Goal: Task Accomplishment & Management: Manage account settings

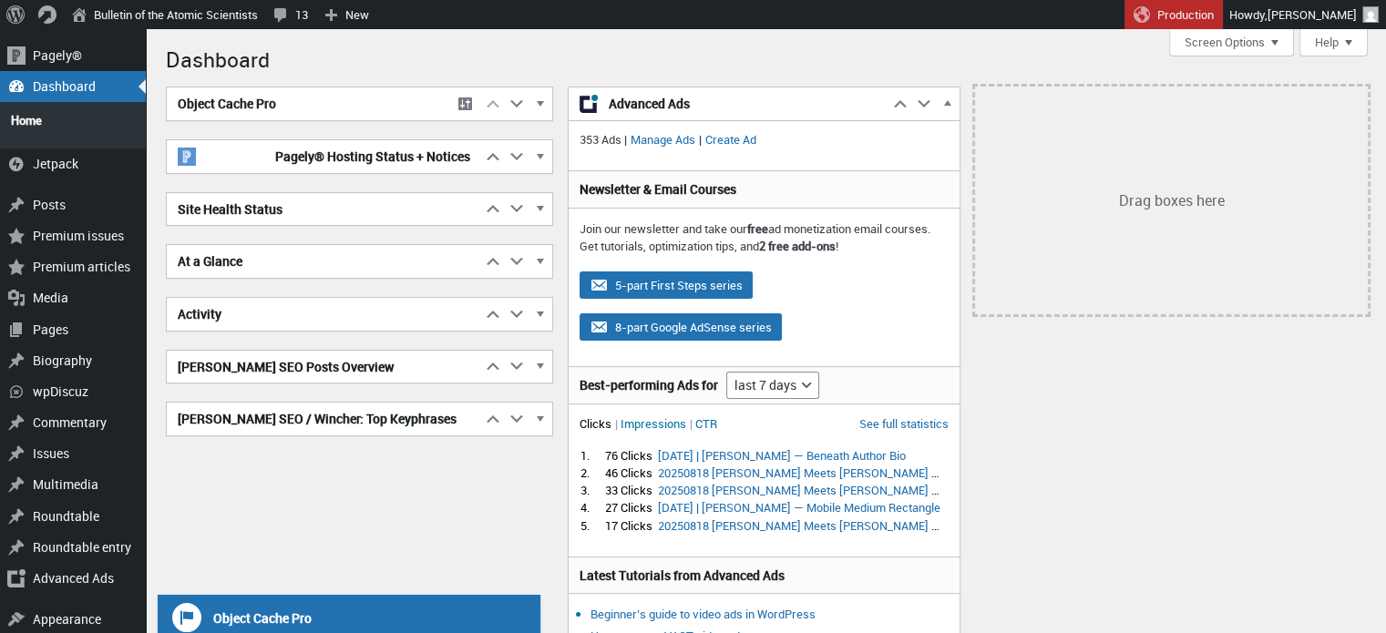
click at [1097, 60] on h1 "Dashboard" at bounding box center [767, 57] width 1202 height 39
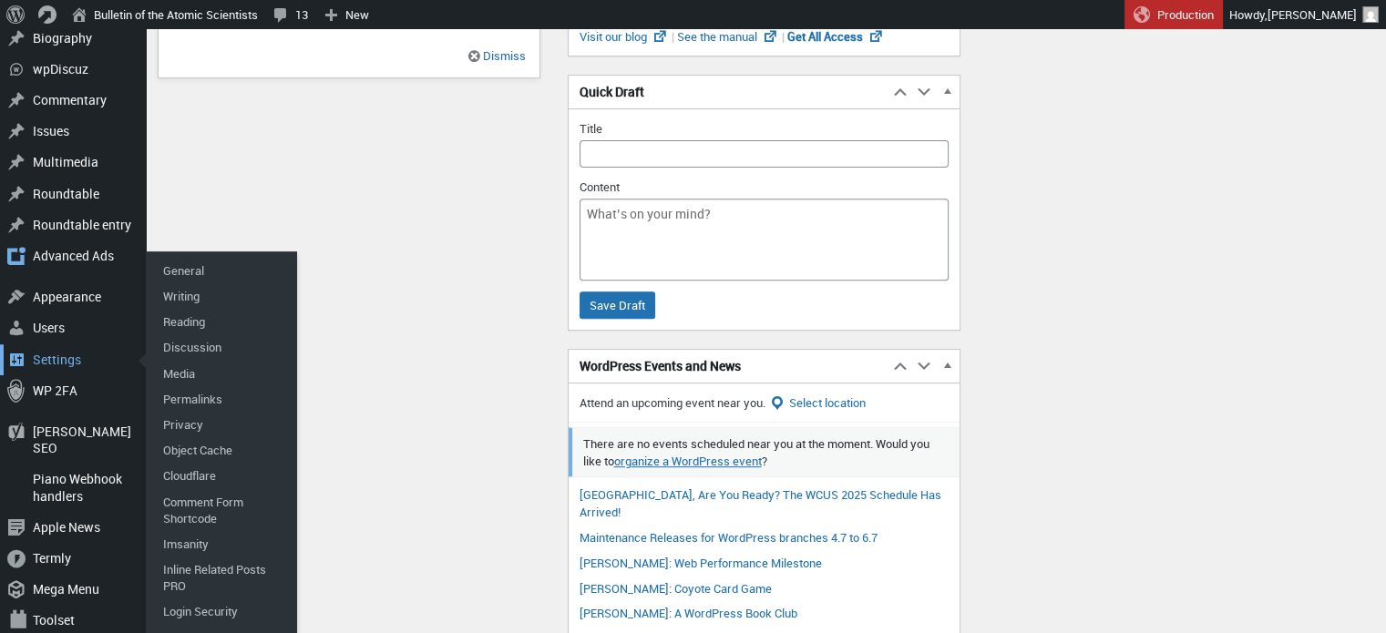
scroll to position [673, 0]
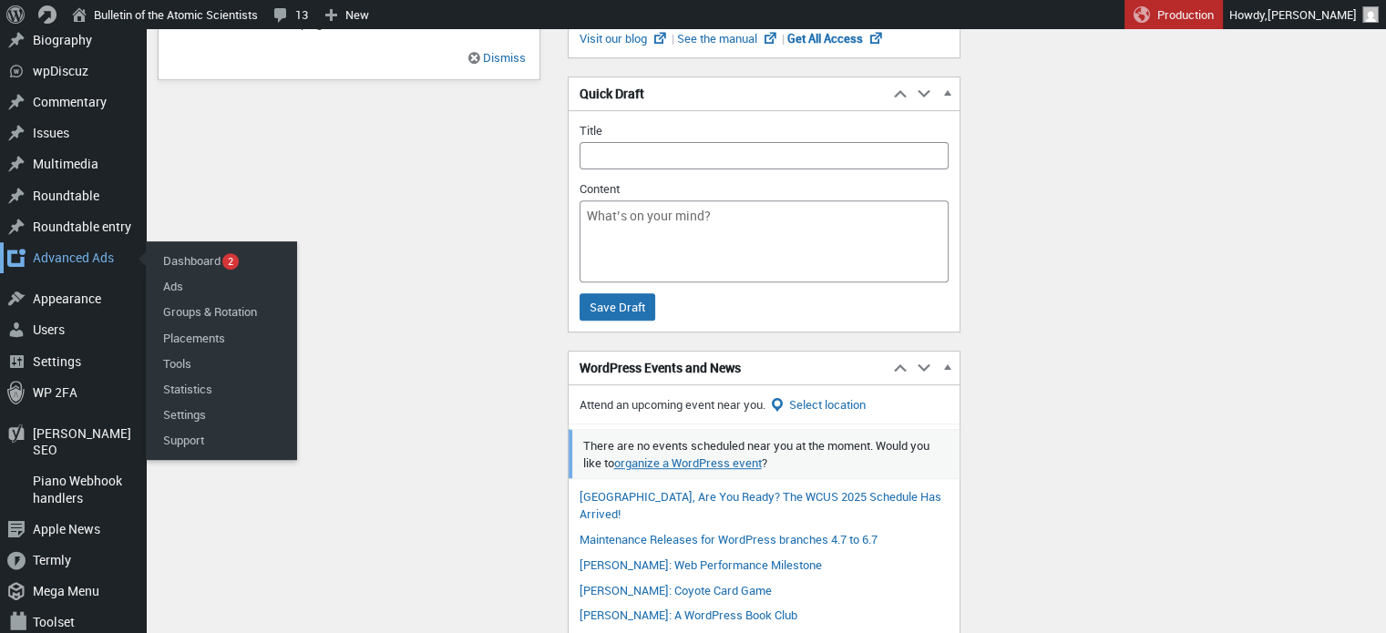
click at [66, 248] on div "Advanced Ads" at bounding box center [73, 257] width 146 height 31
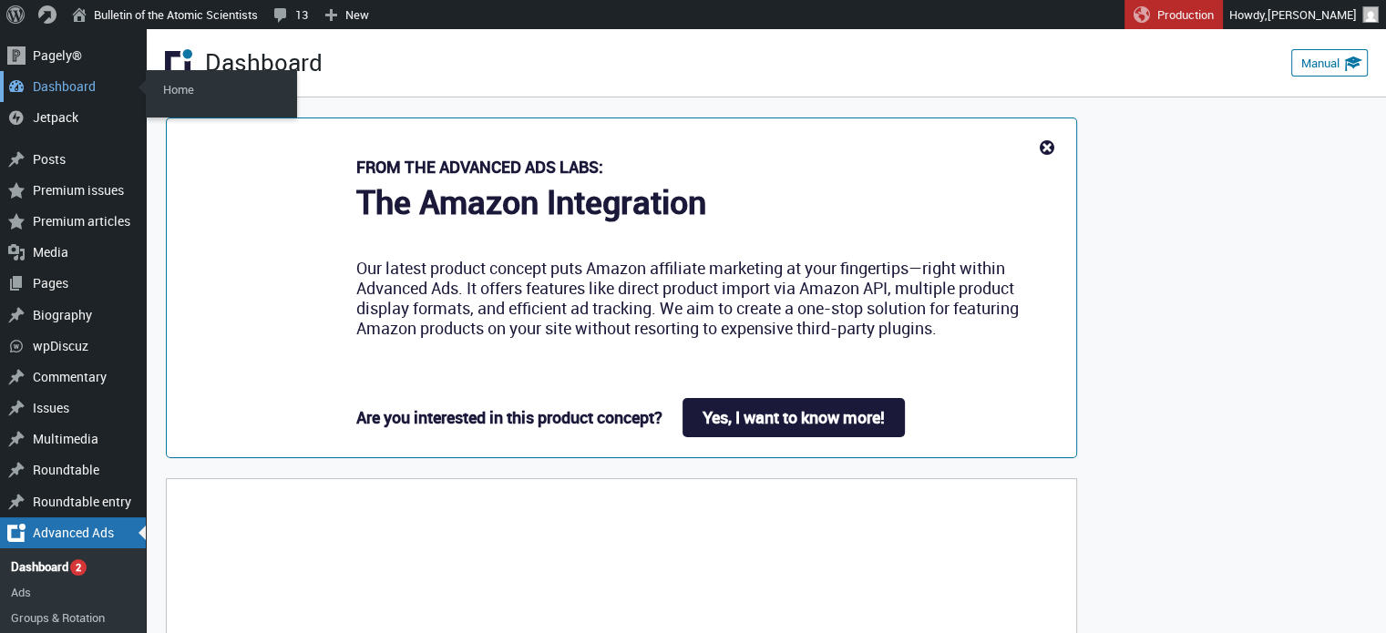
click at [65, 87] on div "Dashboard" at bounding box center [73, 86] width 146 height 31
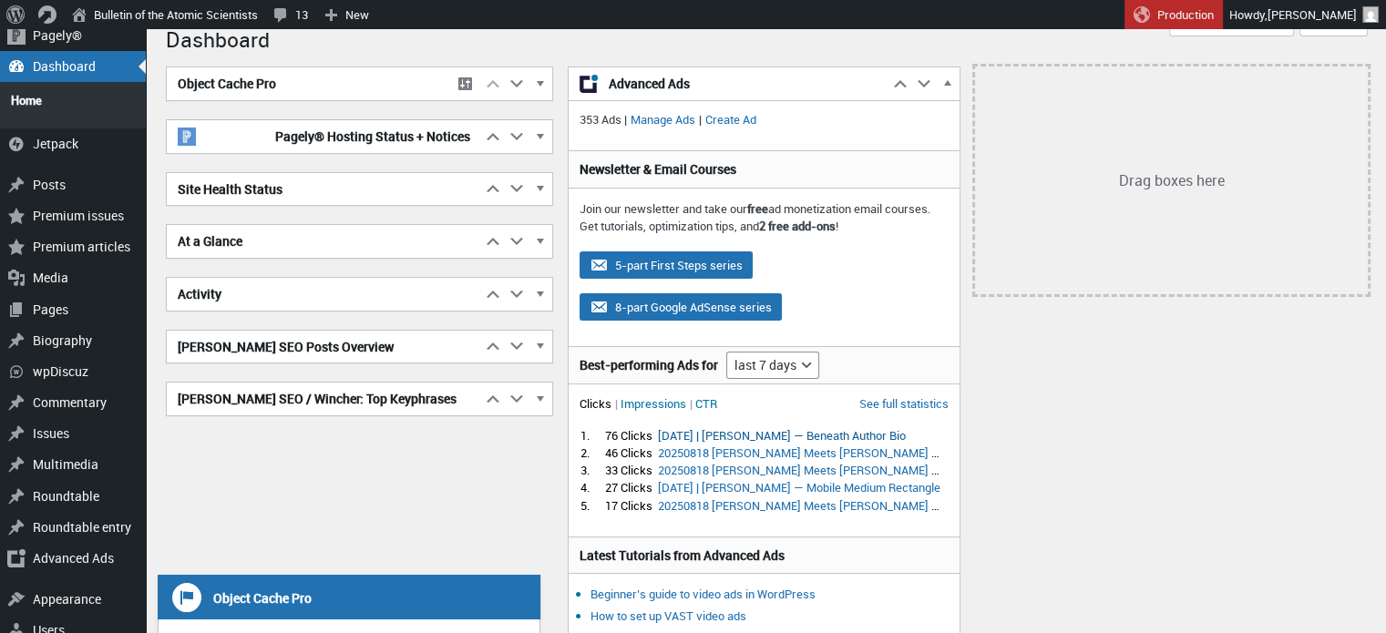
scroll to position [21, 0]
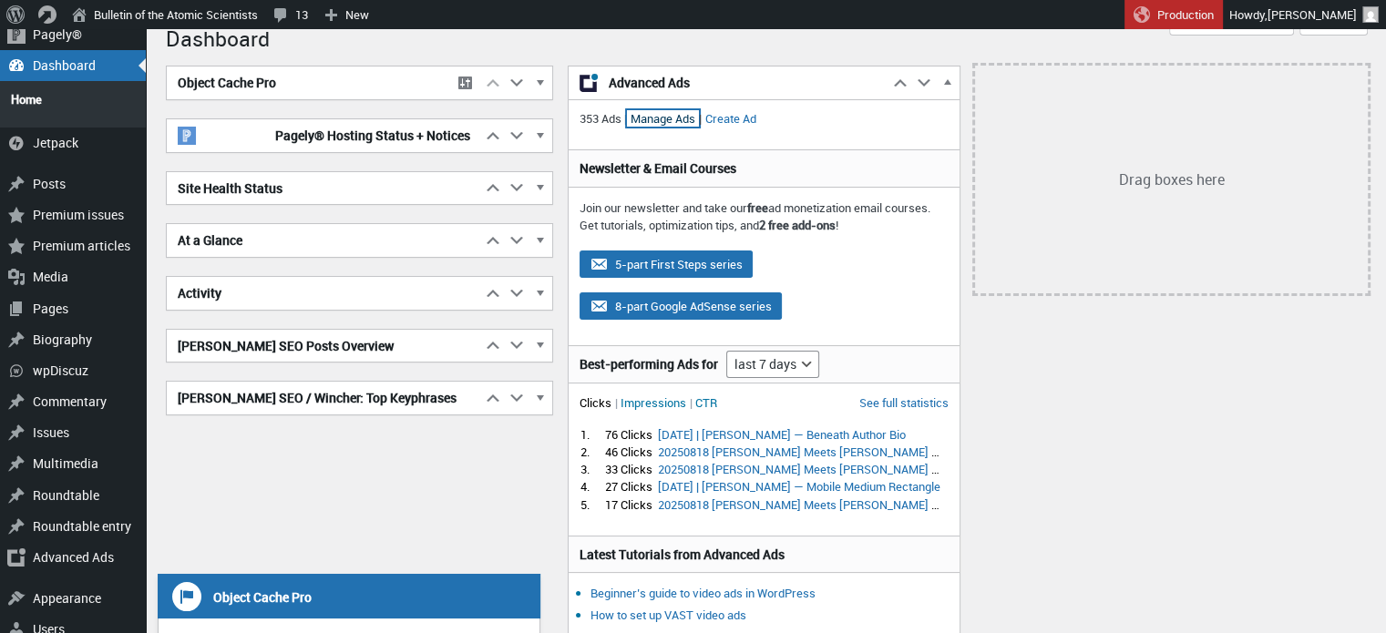
click at [665, 115] on link "Manage Ads" at bounding box center [663, 118] width 72 height 16
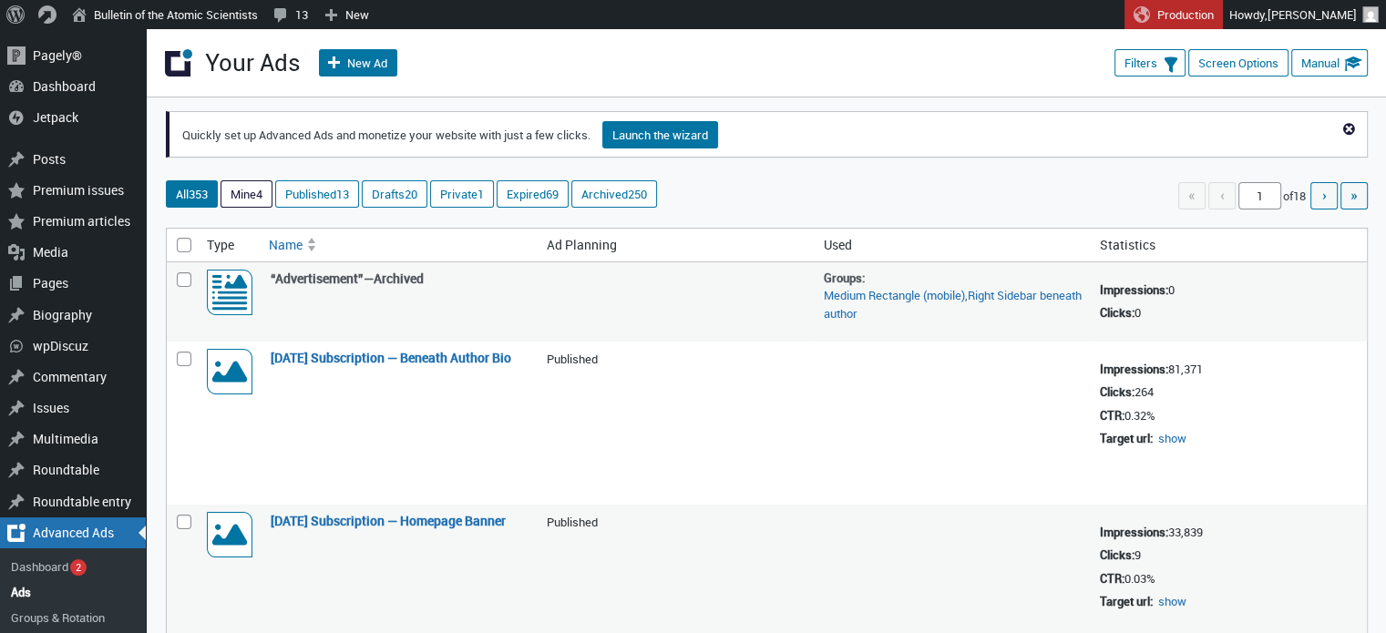
click at [255, 198] on link "Mine 4" at bounding box center [246, 194] width 50 height 26
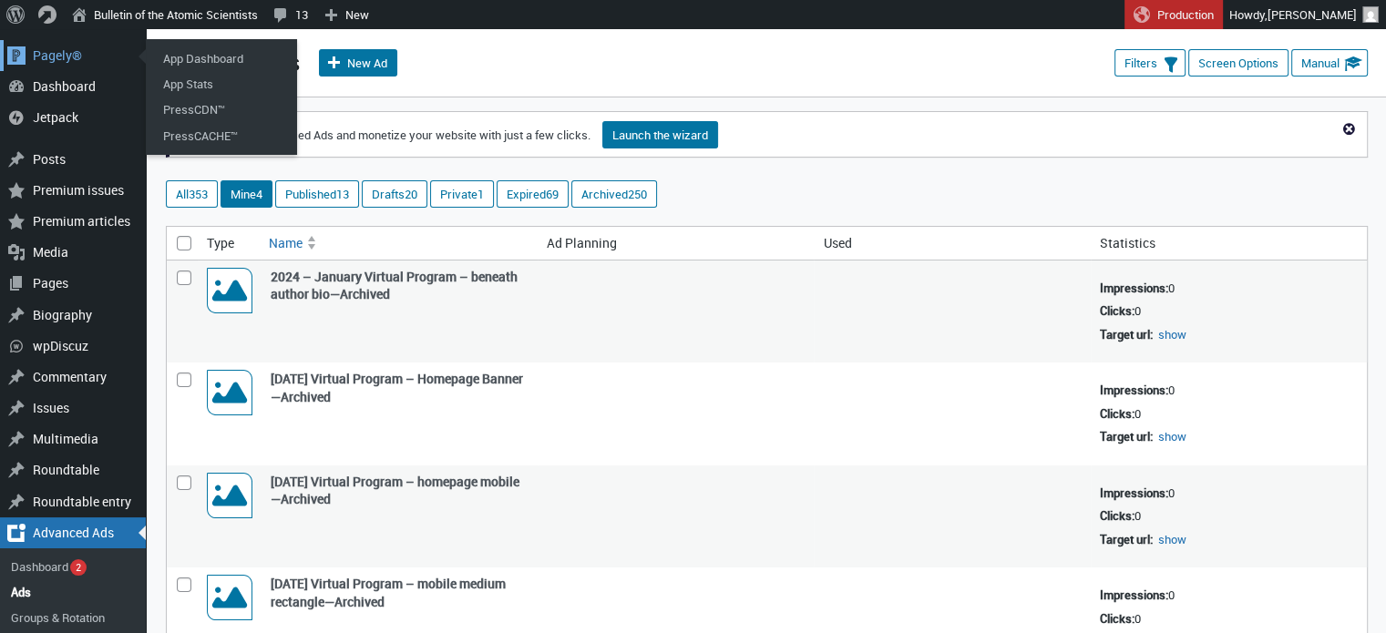
click at [15, 62] on div "Main menu" at bounding box center [16, 55] width 33 height 31
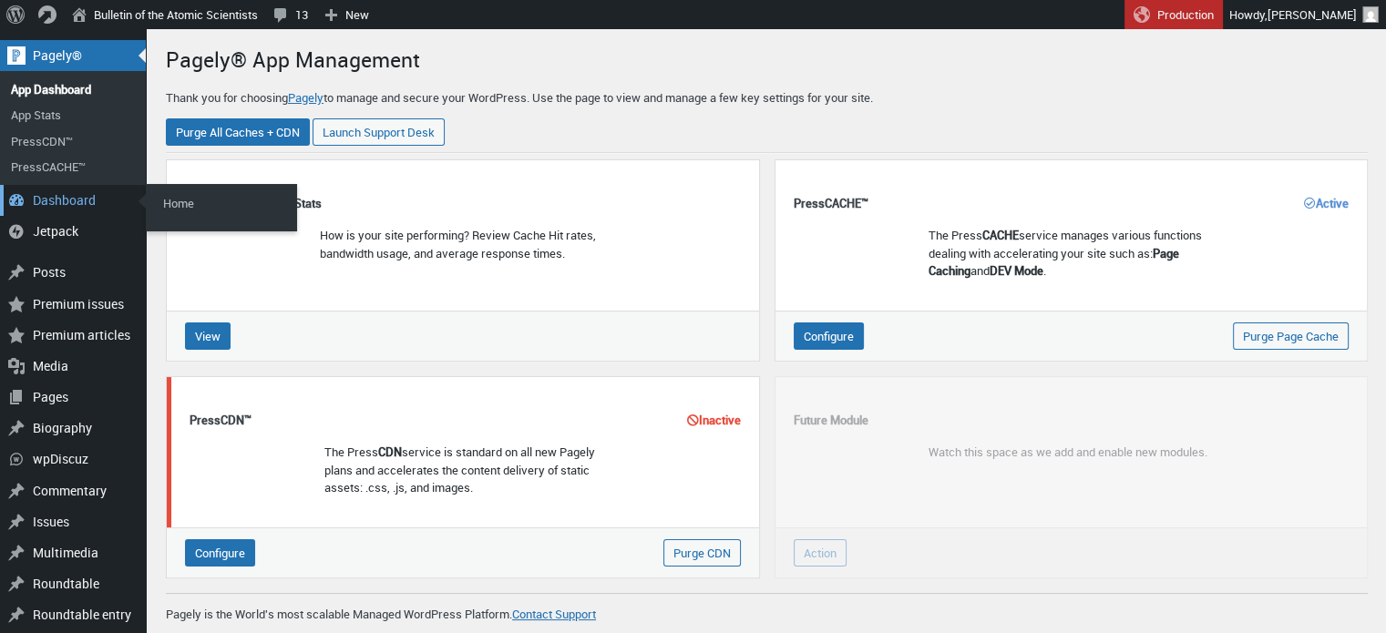
click at [67, 201] on div "Dashboard" at bounding box center [73, 200] width 146 height 31
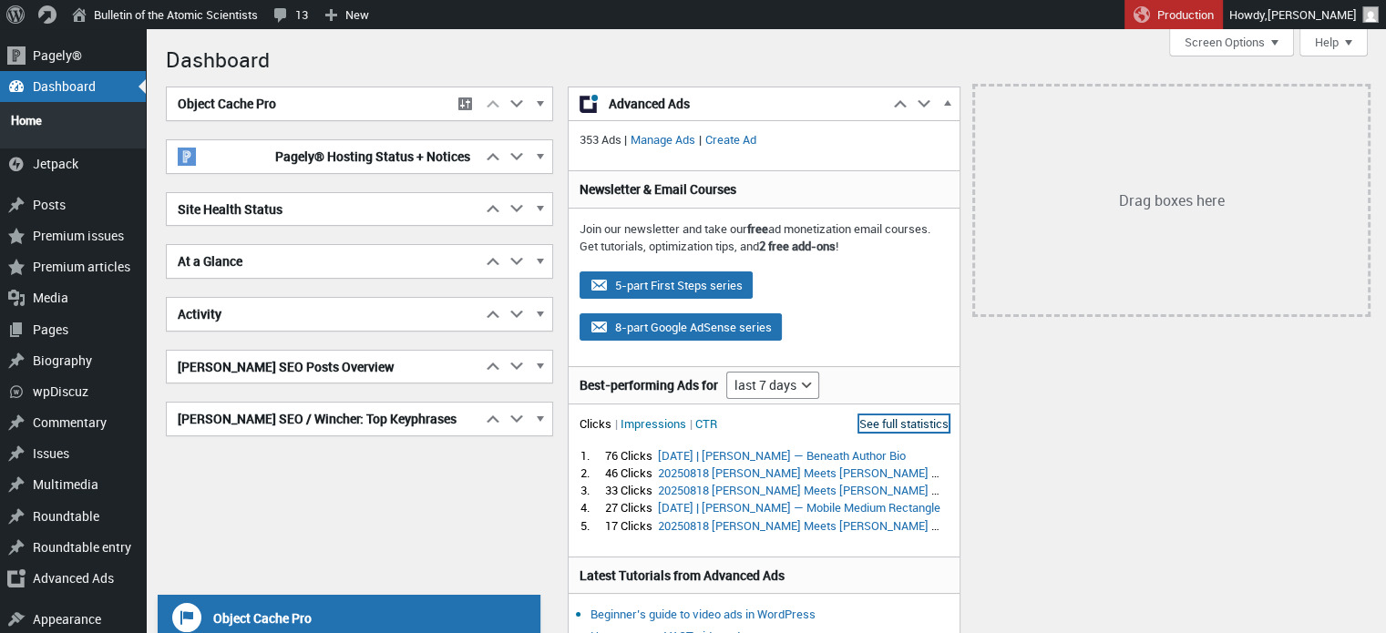
click at [893, 421] on link "See full statistics" at bounding box center [903, 424] width 89 height 16
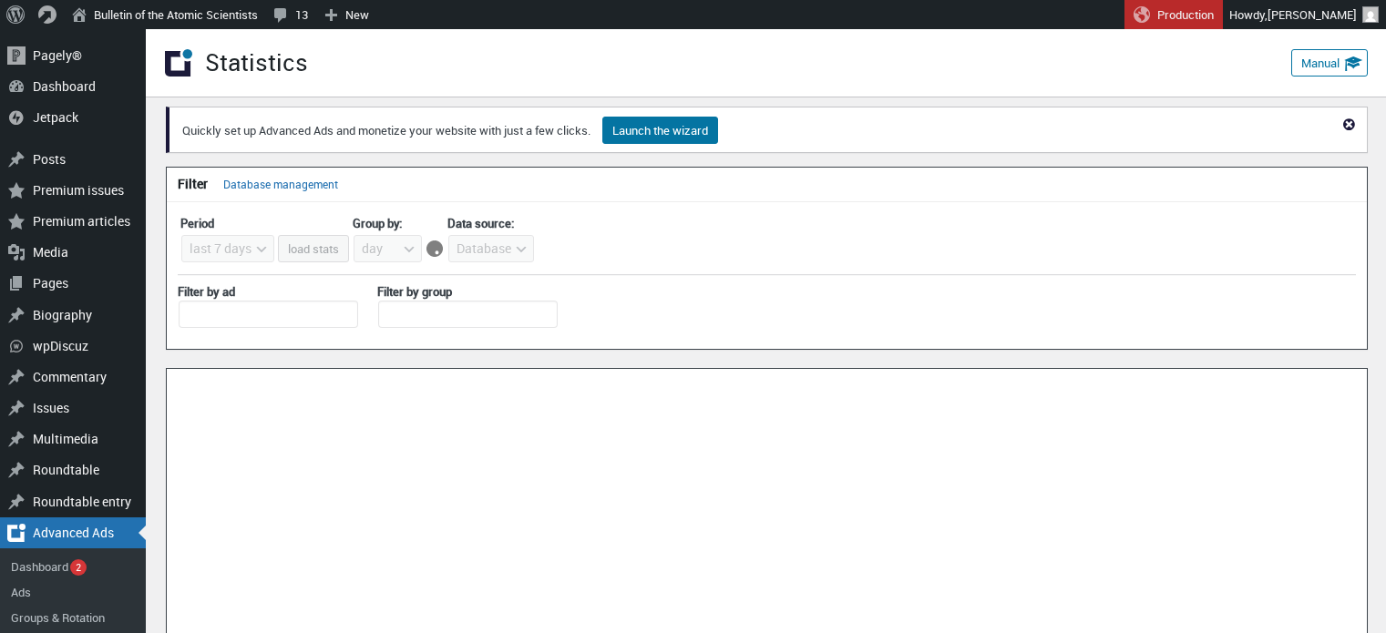
select select "last7days"
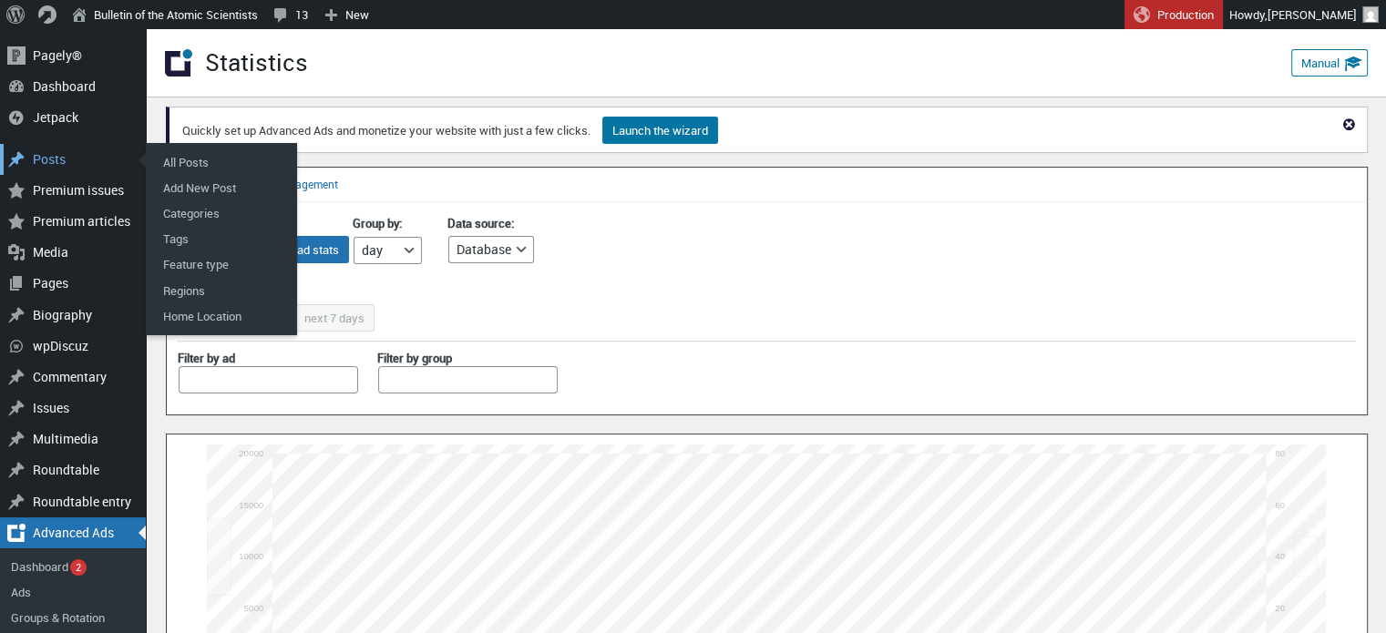
click at [42, 152] on div "Posts" at bounding box center [73, 159] width 146 height 31
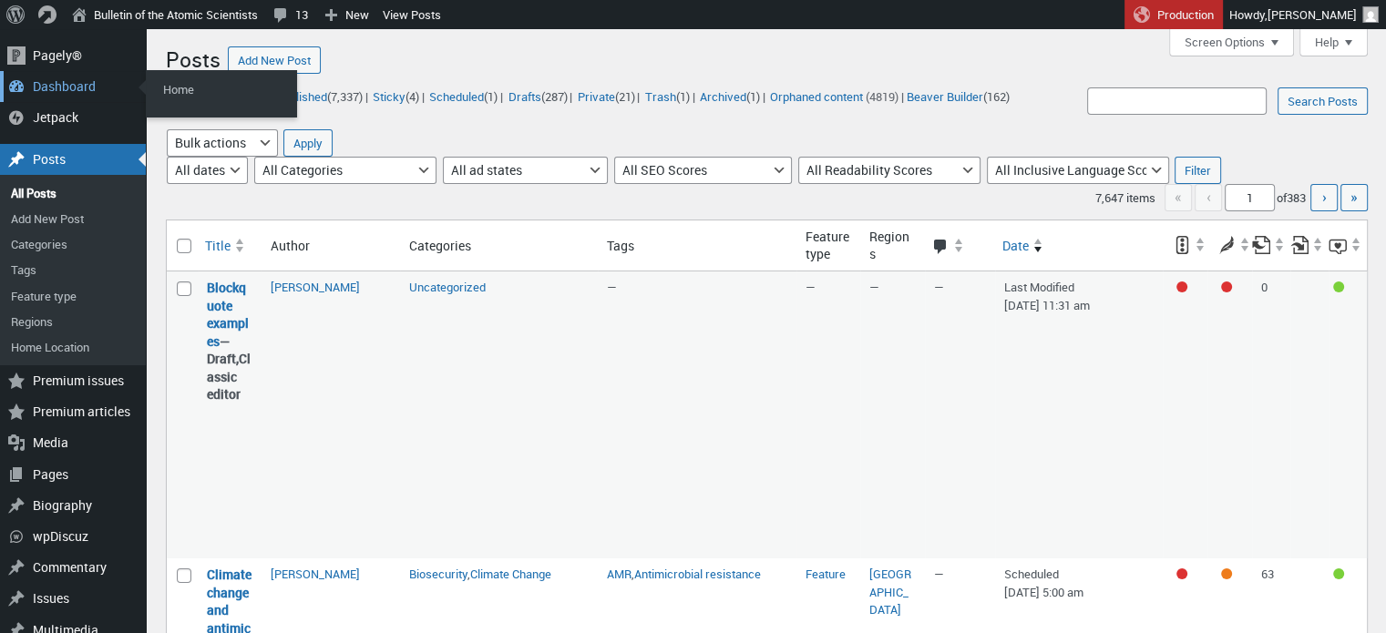
click at [45, 83] on div "Dashboard" at bounding box center [73, 86] width 146 height 31
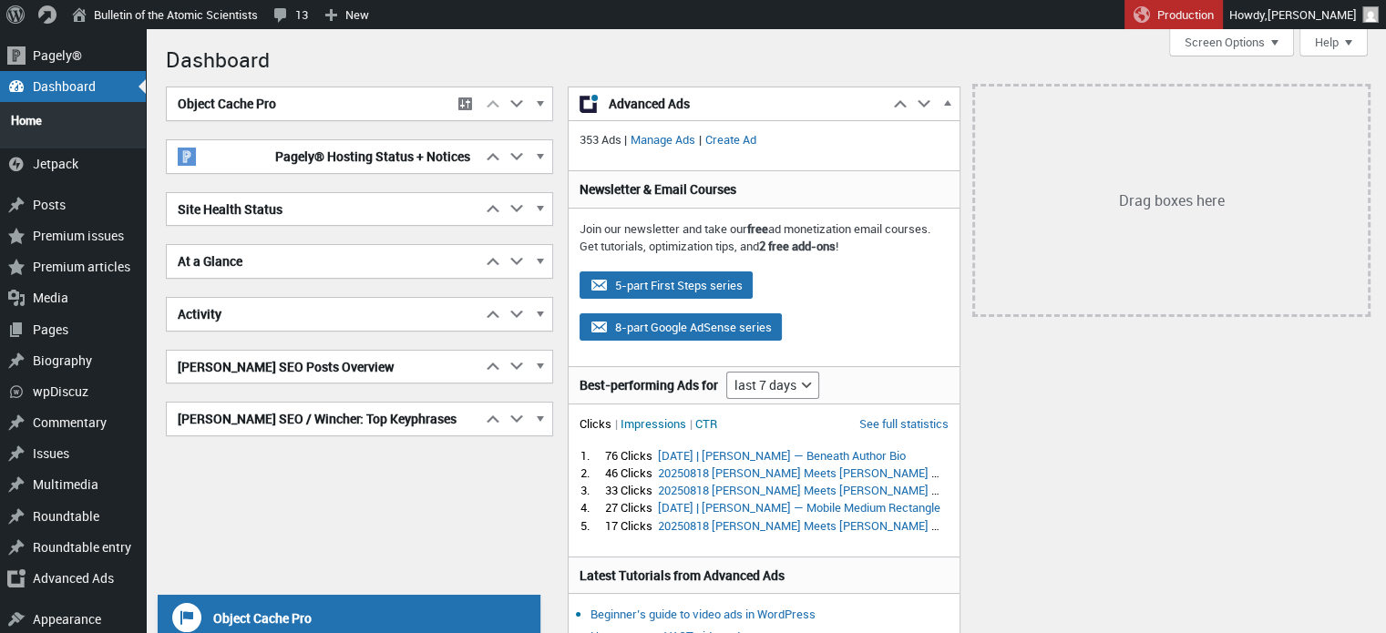
click at [1083, 61] on h1 "Dashboard" at bounding box center [767, 57] width 1202 height 39
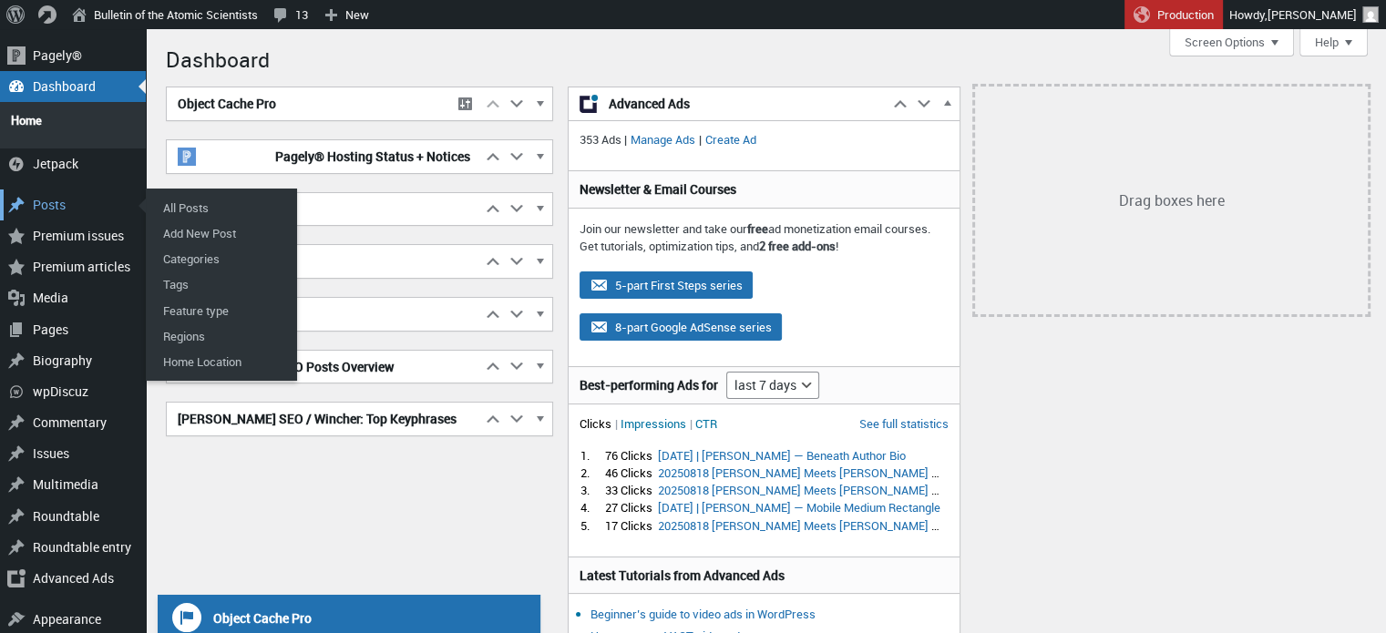
click at [83, 208] on div "Posts" at bounding box center [73, 205] width 146 height 31
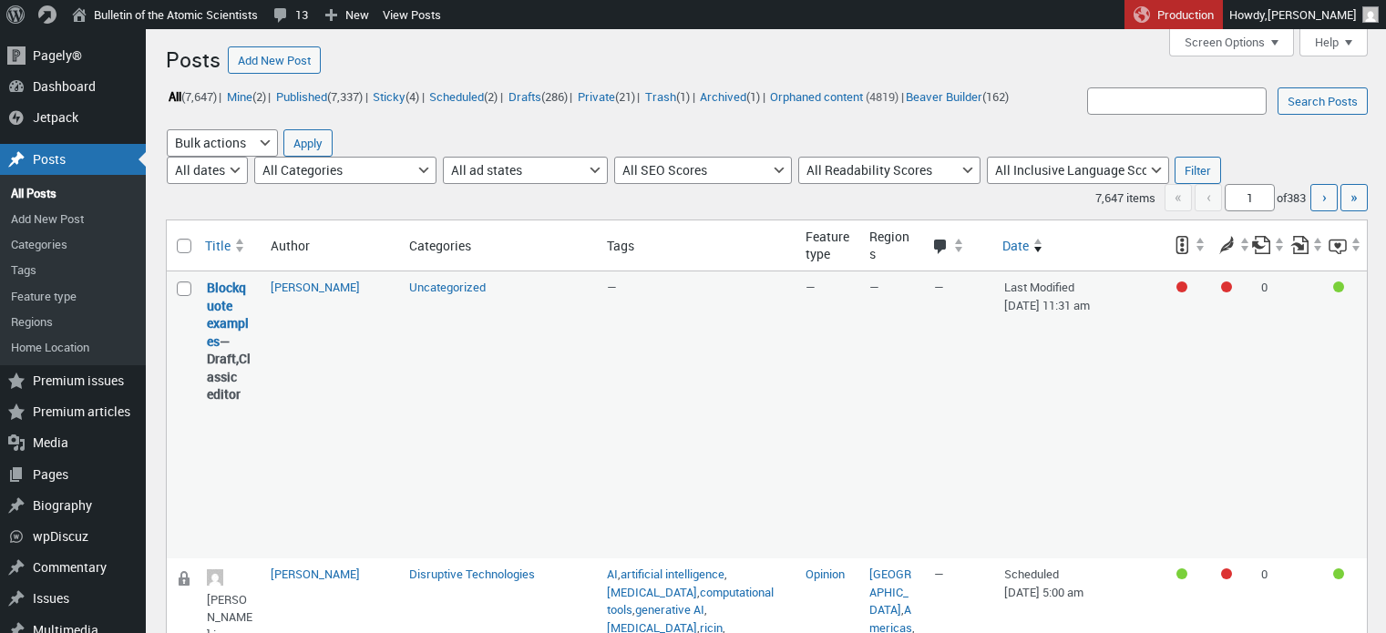
scroll to position [262, 0]
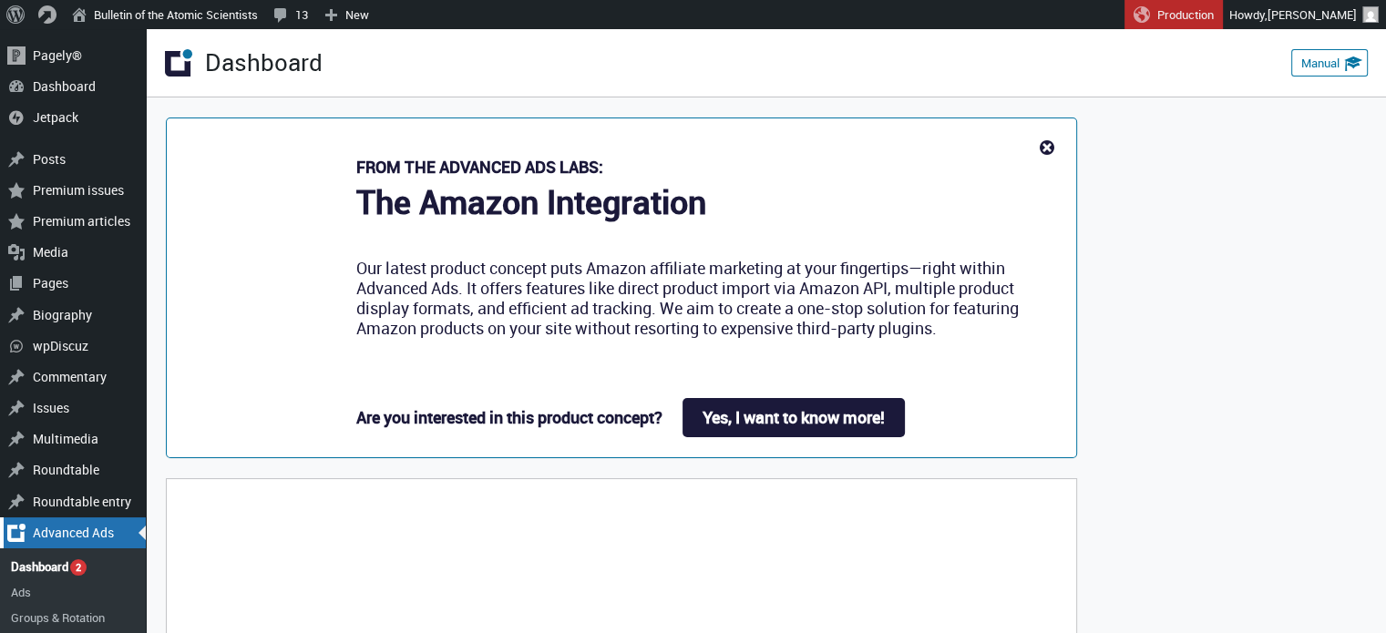
scroll to position [60, 0]
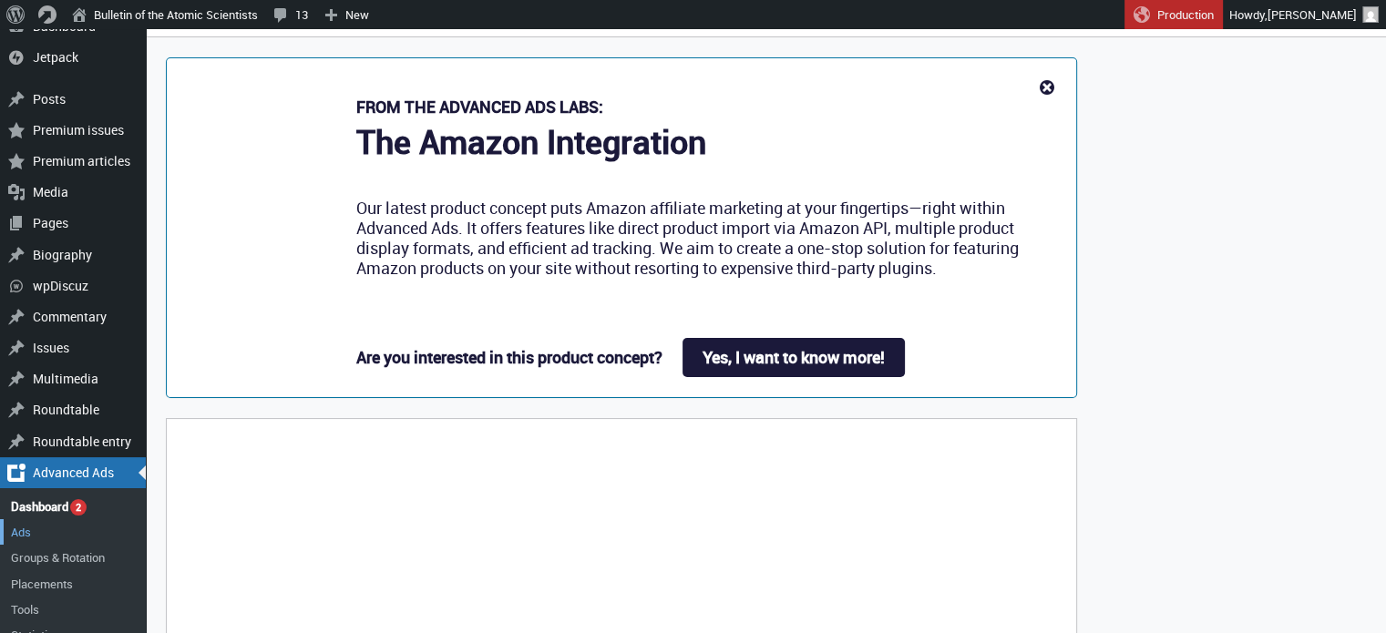
click at [28, 528] on link "Ads" at bounding box center [73, 533] width 146 height 26
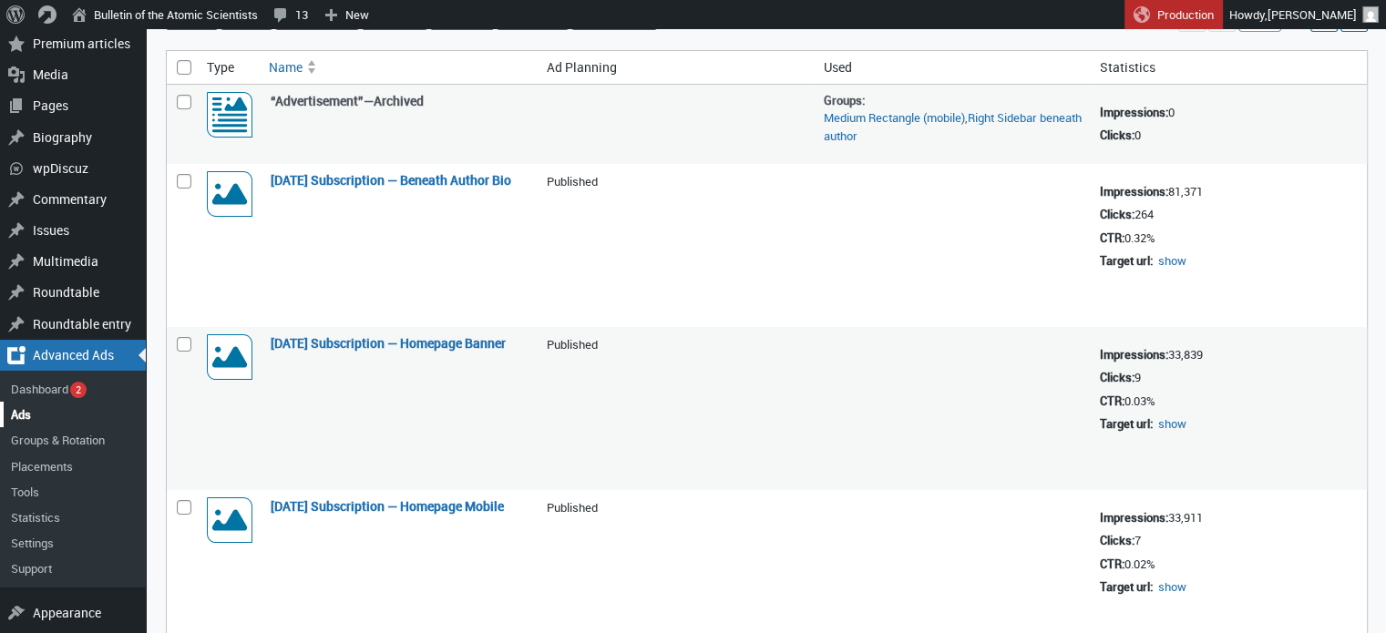
scroll to position [192, 0]
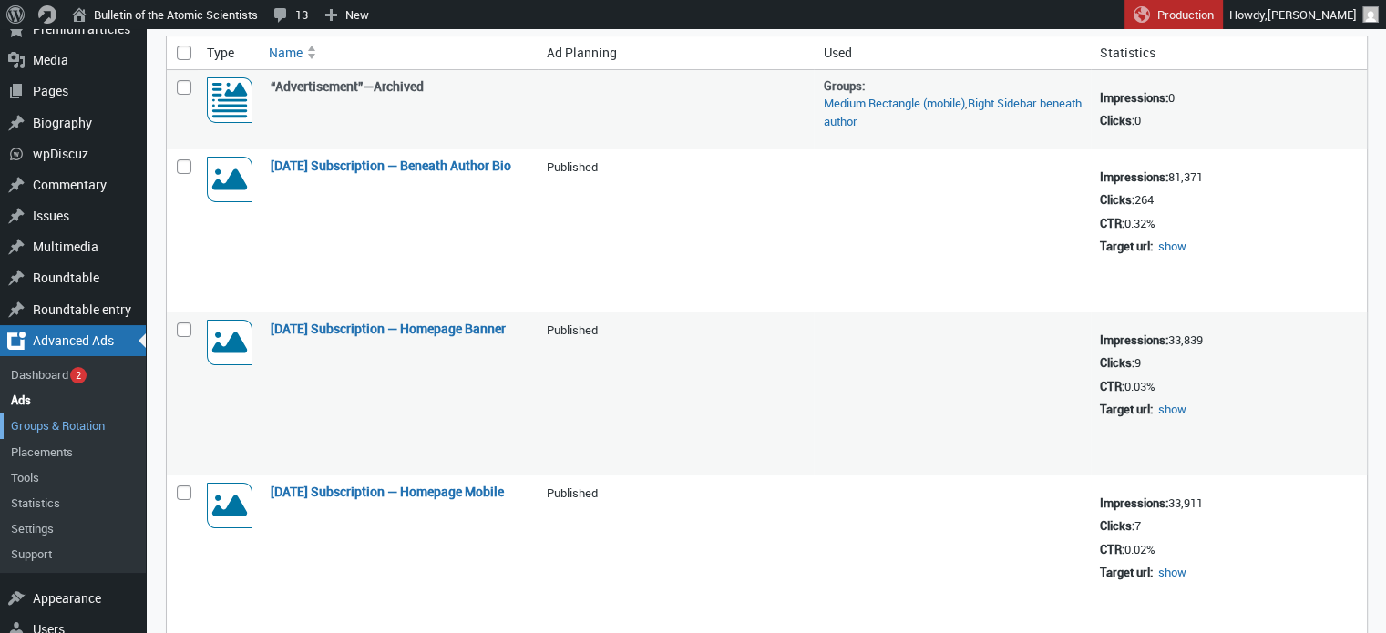
click at [74, 422] on link "Groups & Rotation" at bounding box center [73, 426] width 146 height 26
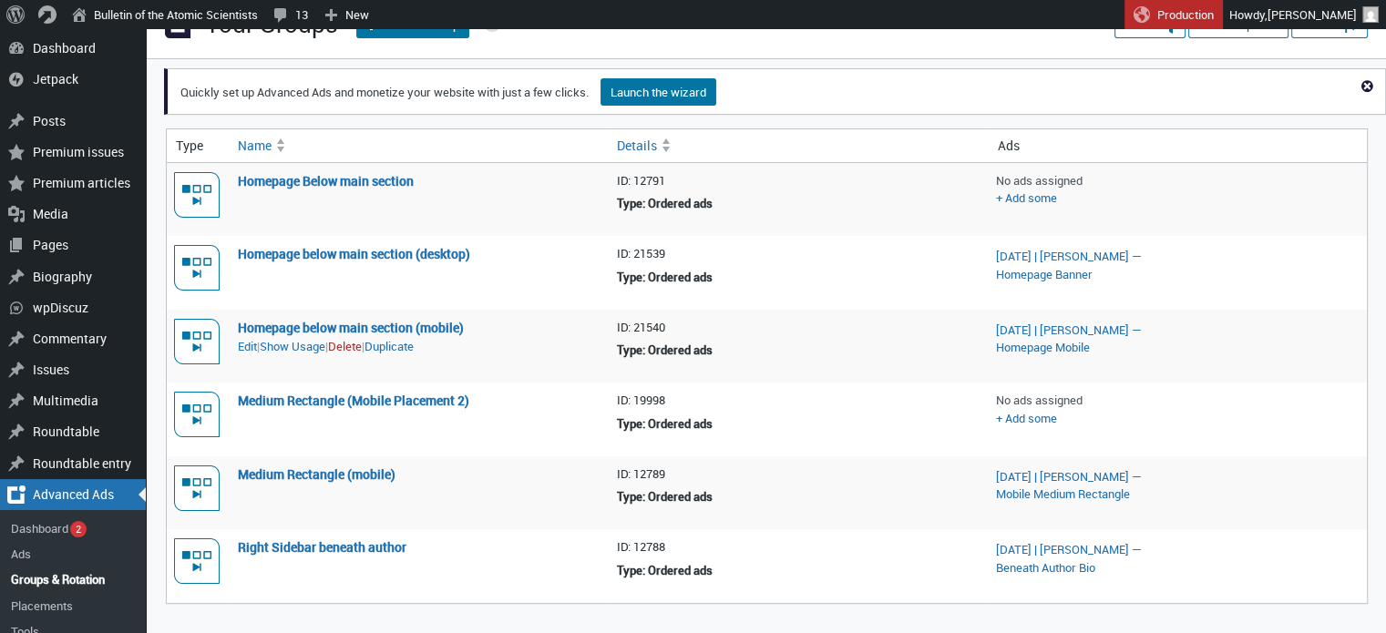
scroll to position [26, 0]
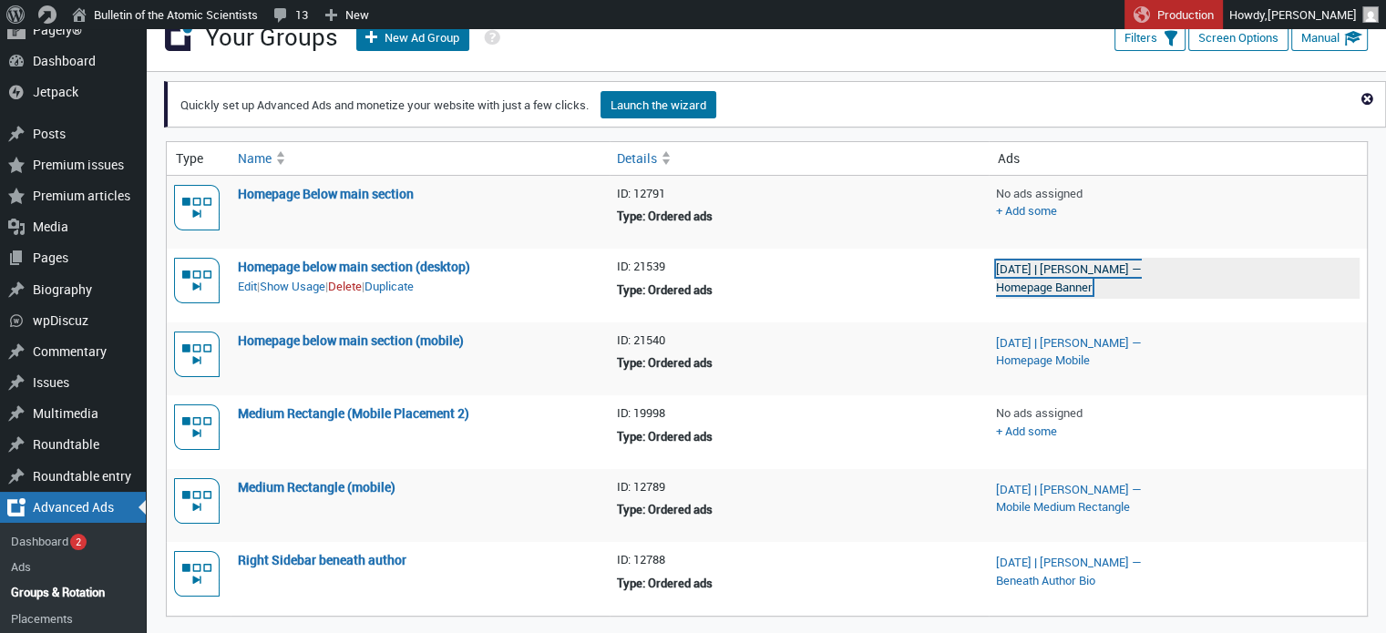
click at [1032, 280] on link "[DATE] | [PERSON_NAME] — Homepage Banner" at bounding box center [1069, 278] width 146 height 35
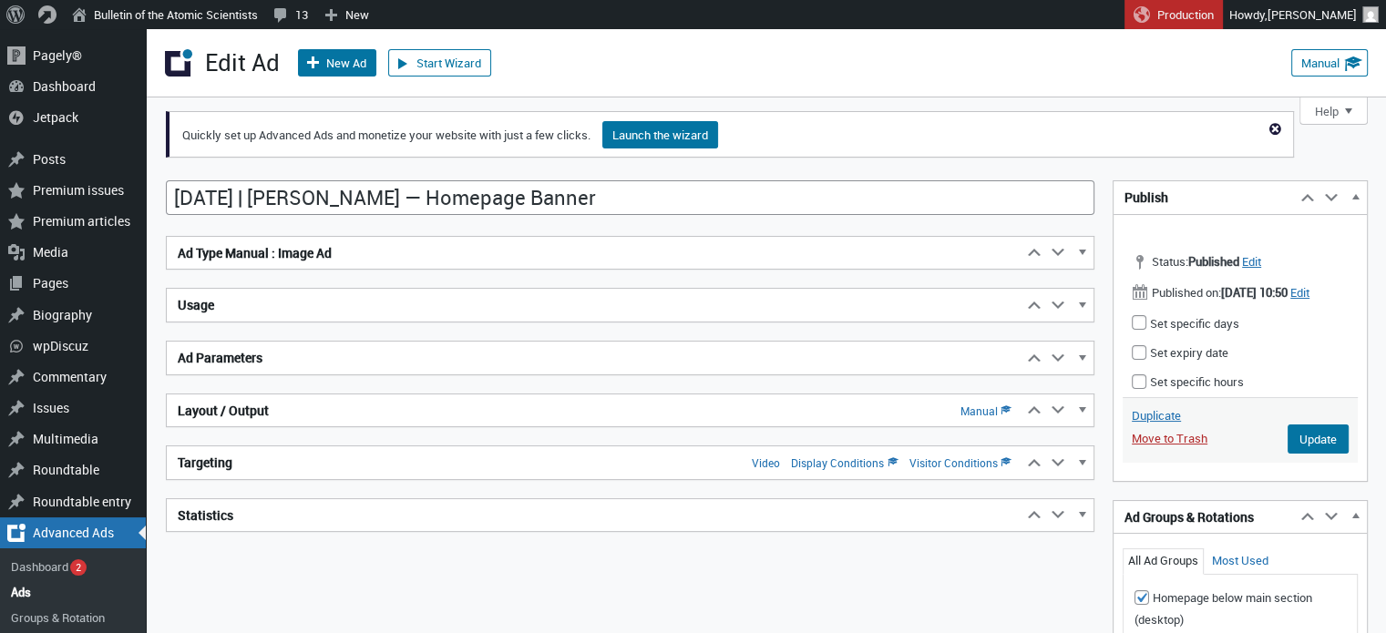
scroll to position [131, 0]
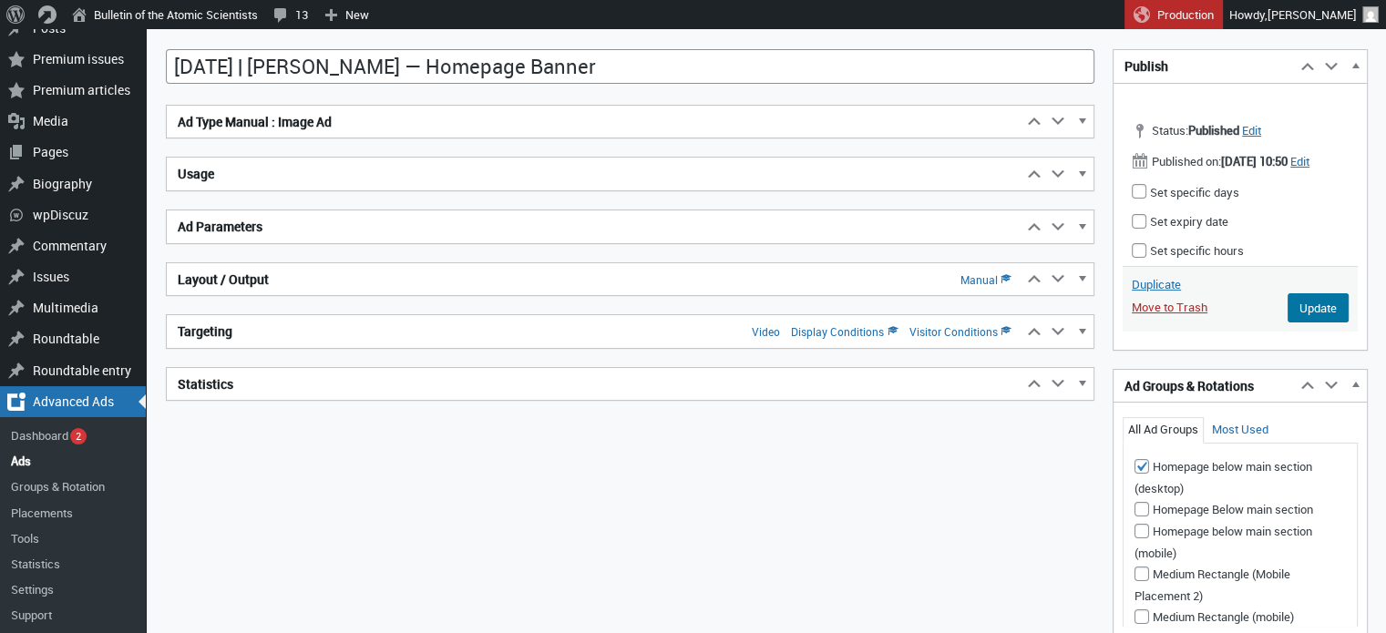
click at [470, 133] on h2 "Ad Type Manual : Image Ad" at bounding box center [595, 122] width 856 height 33
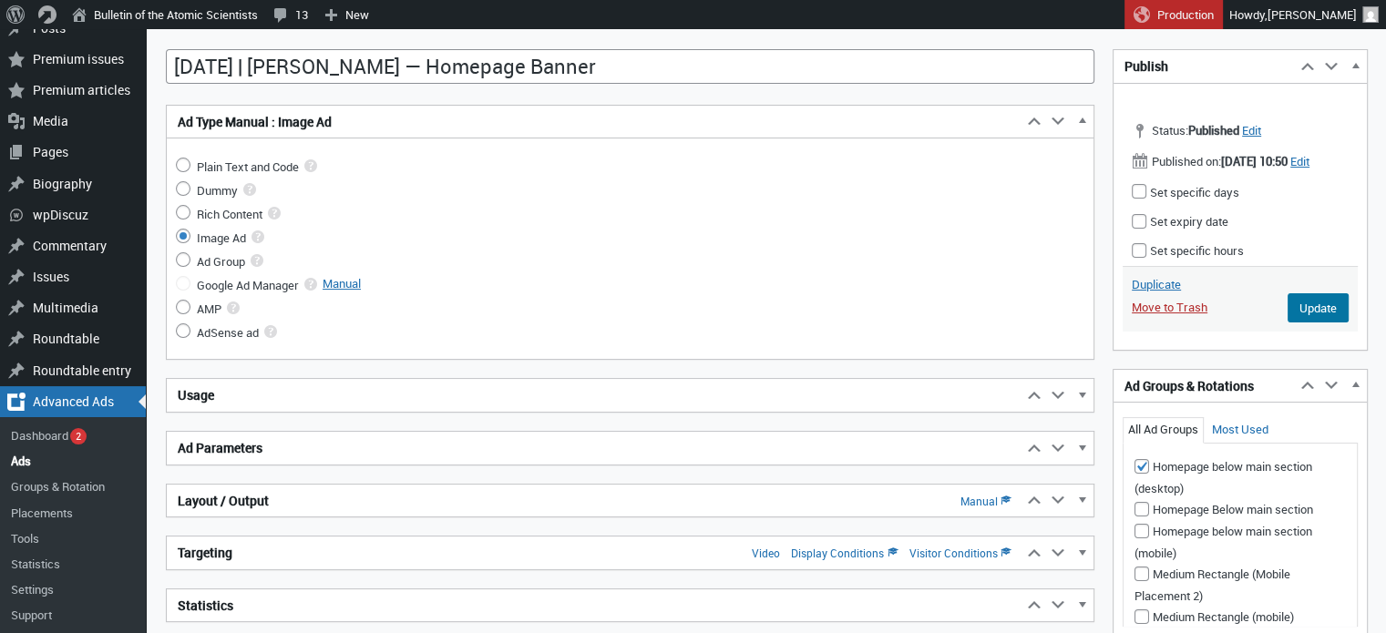
click at [469, 133] on h2 "Ad Type Manual : Image Ad" at bounding box center [595, 122] width 856 height 33
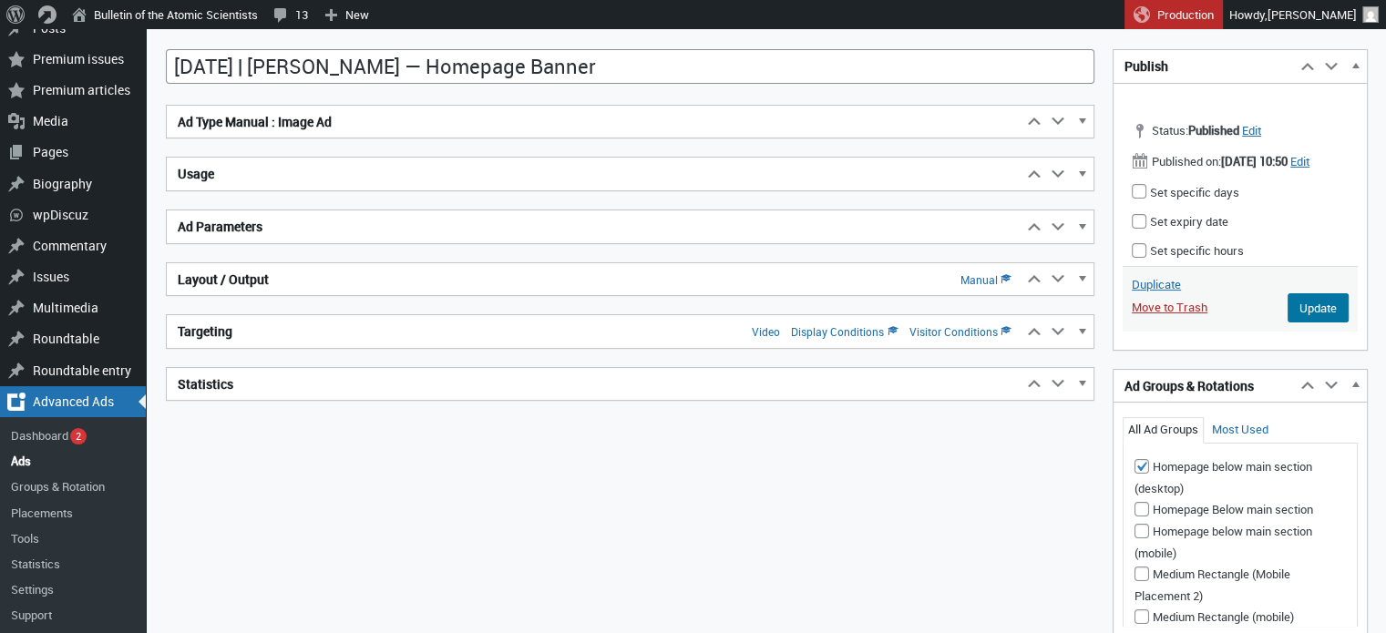
click at [390, 221] on h2 "Ad Parameters" at bounding box center [595, 227] width 856 height 33
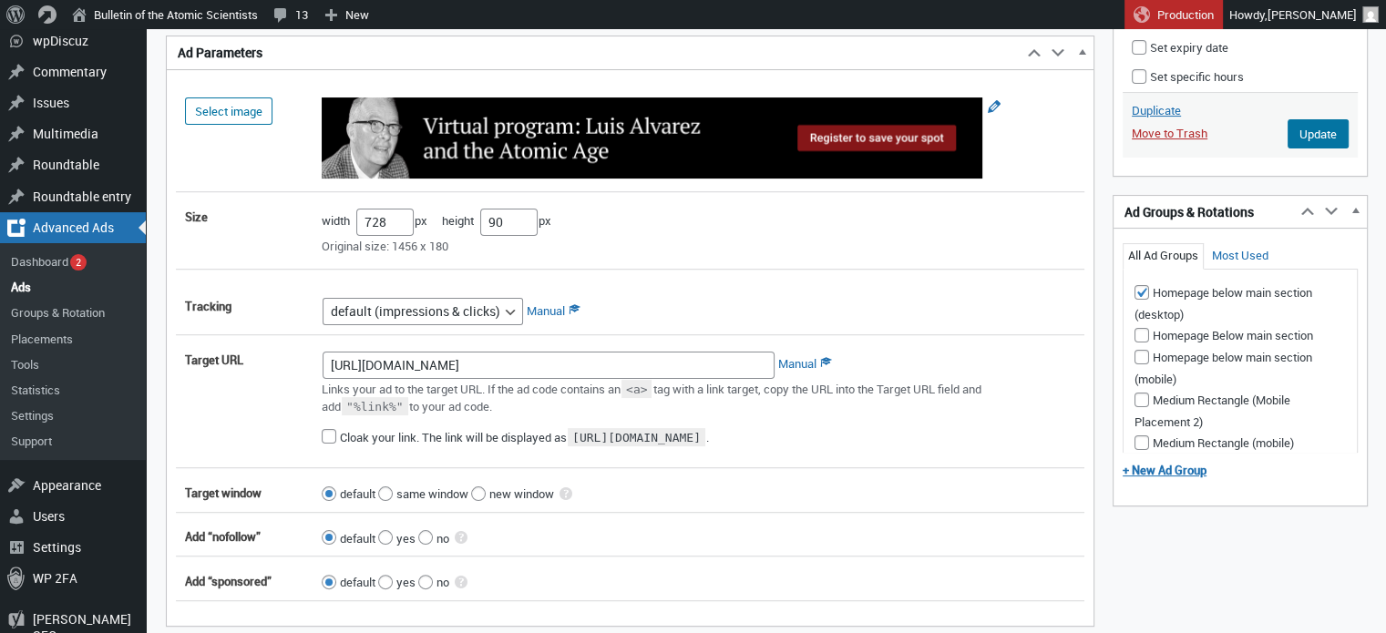
scroll to position [310, 0]
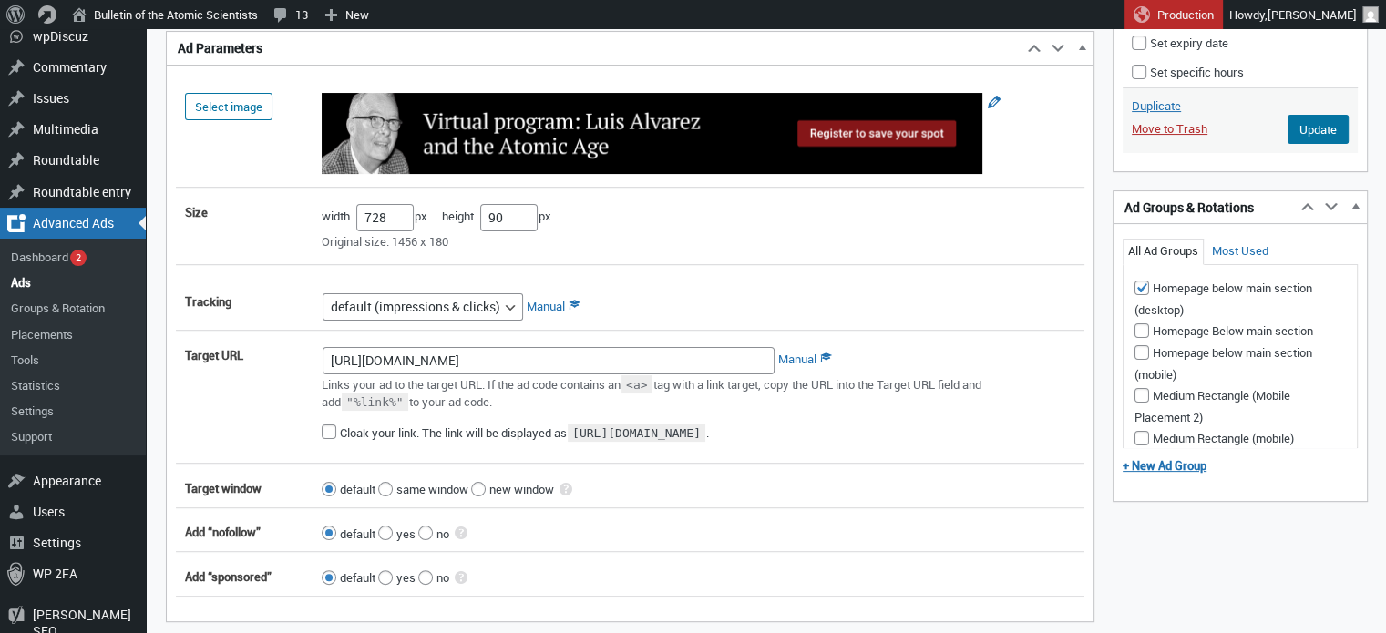
click at [532, 130] on img at bounding box center [652, 134] width 661 height 82
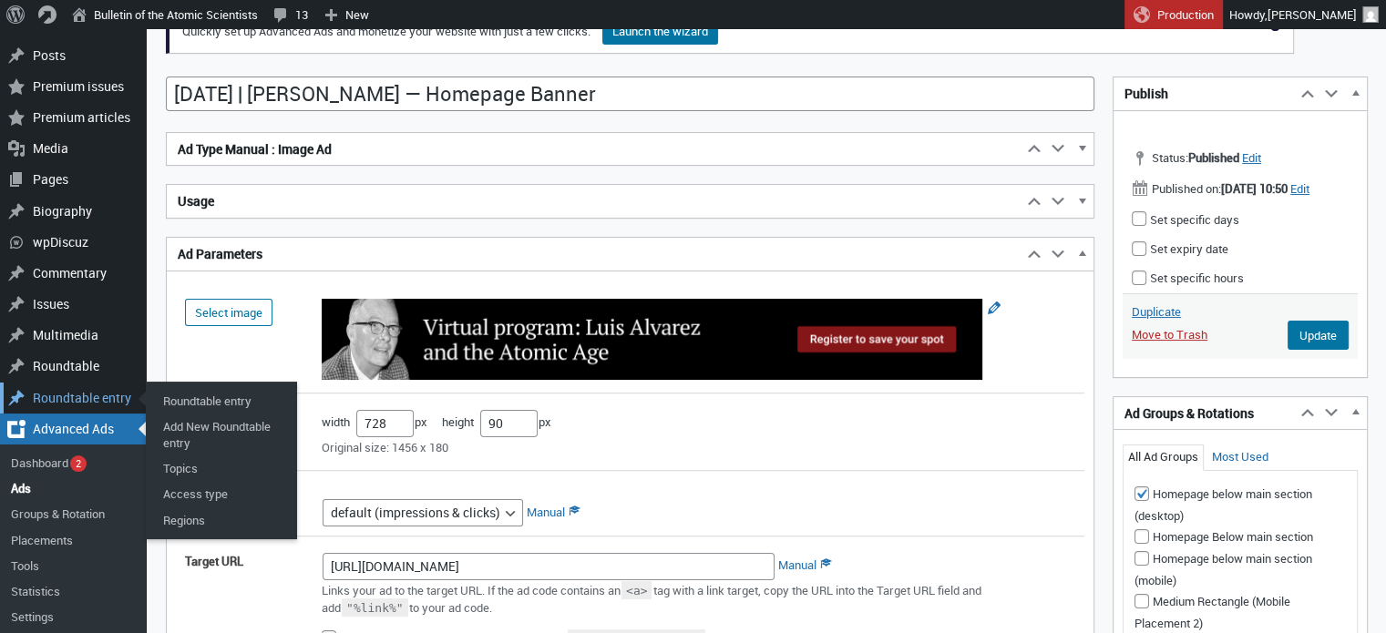
scroll to position [60, 0]
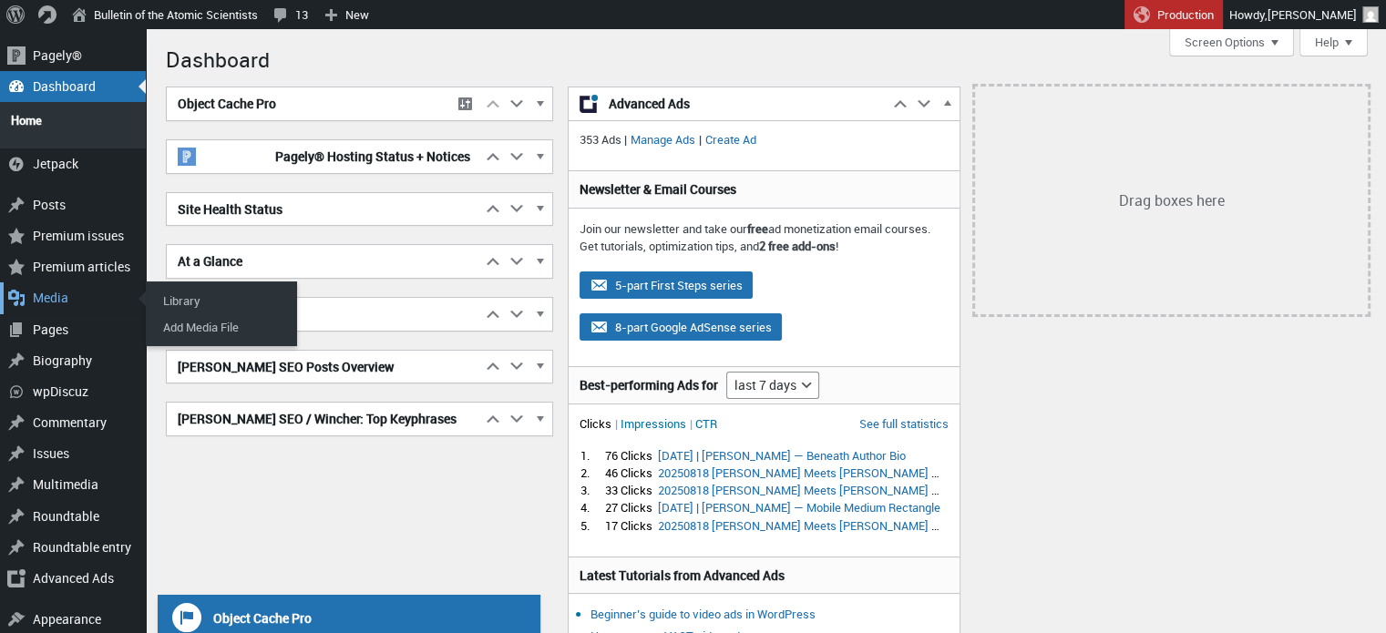
click at [39, 293] on div "Media" at bounding box center [73, 298] width 146 height 31
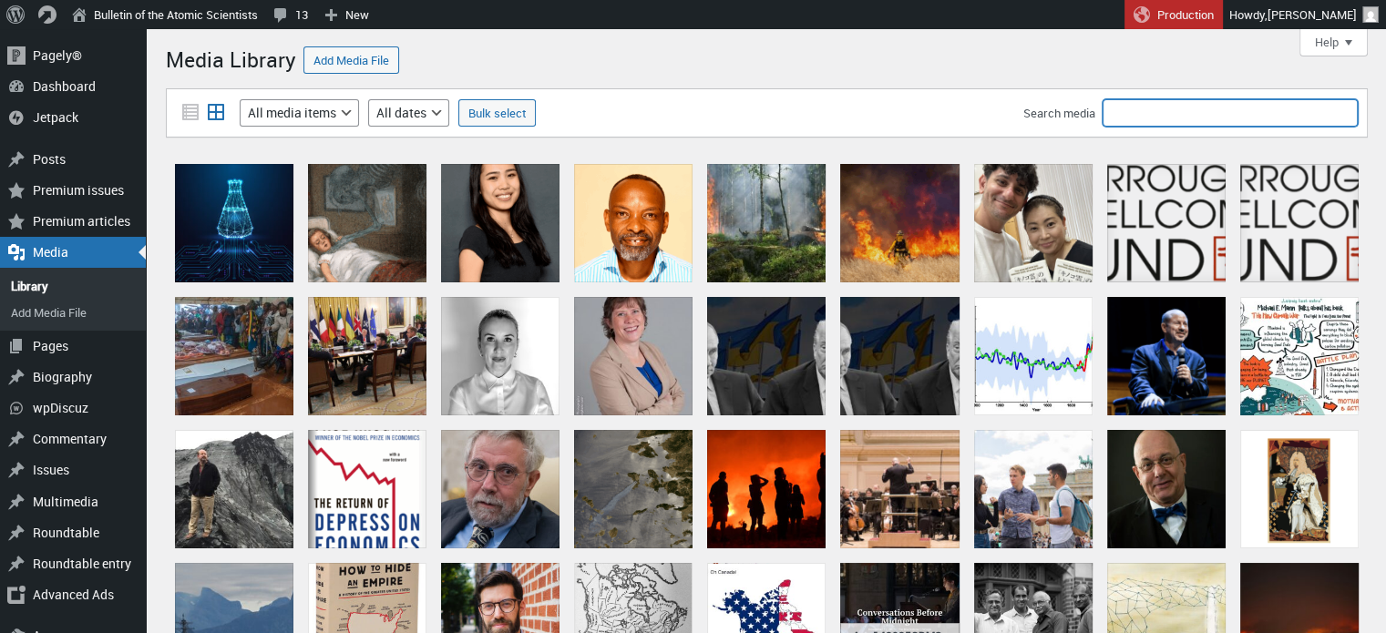
click at [1218, 106] on input "Search media" at bounding box center [1230, 112] width 255 height 27
type input "ad"
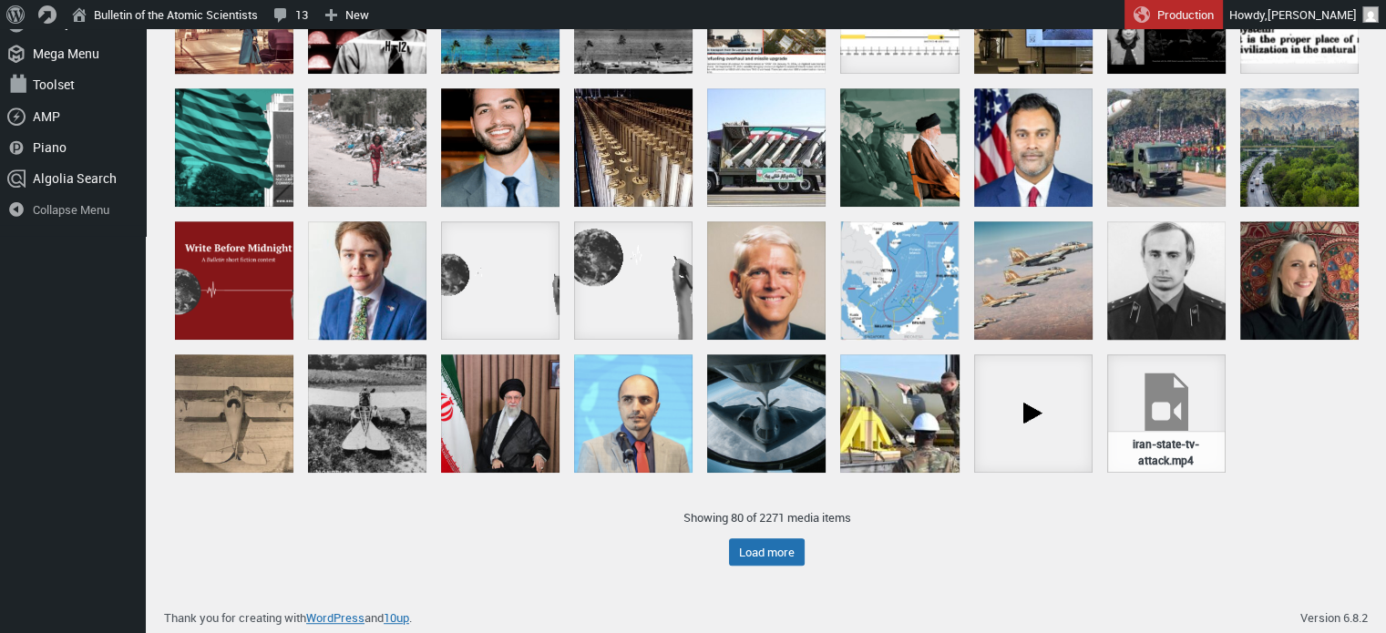
scroll to position [874, 0]
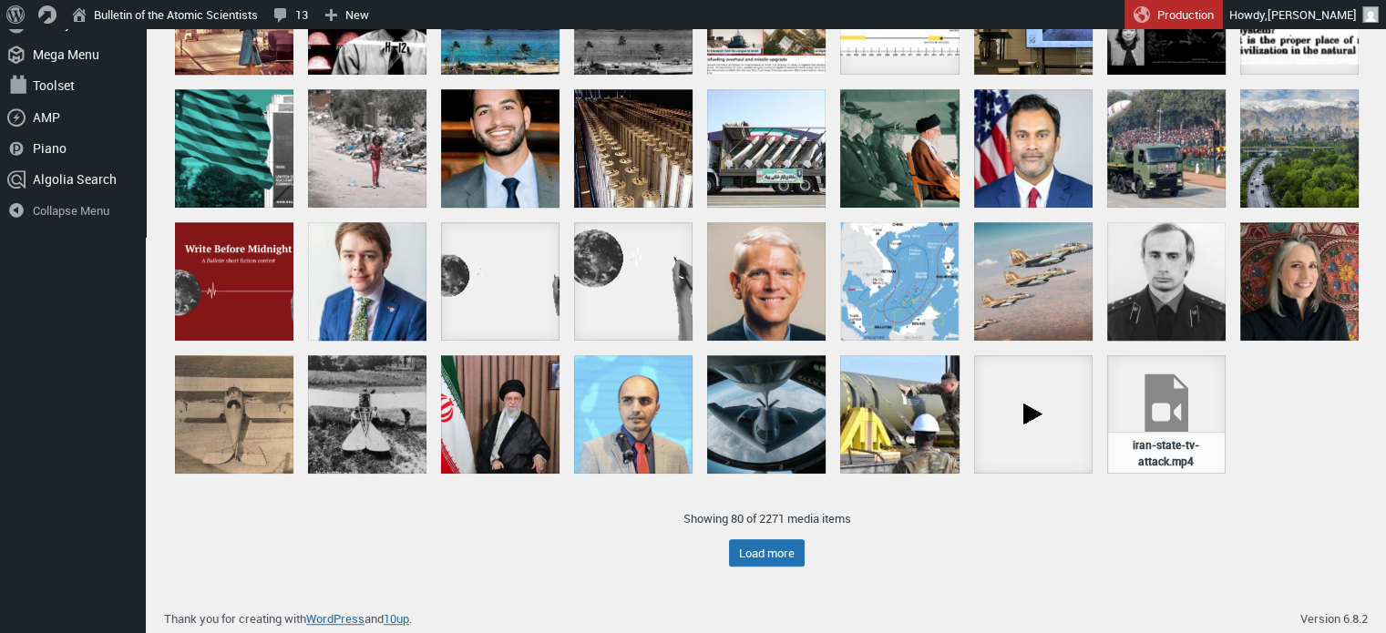
click at [1176, 551] on div "Showing 80 of 2271 media items Load more Jump to first loaded item" at bounding box center [767, 530] width 1202 height 98
